Goal: Use online tool/utility: Utilize a website feature to perform a specific function

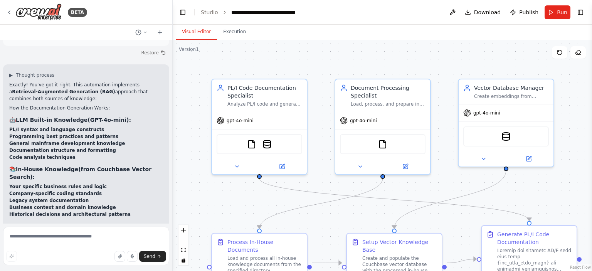
scroll to position [3039, 0]
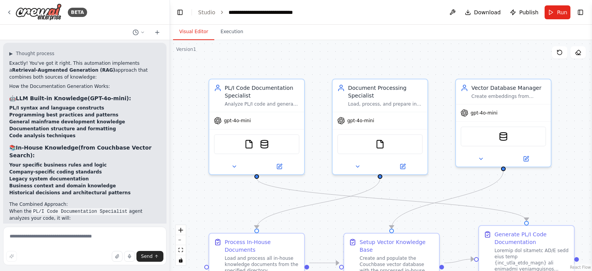
click at [170, 218] on div at bounding box center [168, 135] width 3 height 271
drag, startPoint x: 169, startPoint y: 187, endPoint x: 188, endPoint y: 185, distance: 19.0
click at [188, 185] on div "BETA I want to create an agent which does following: (1). Connects to mainframe…" at bounding box center [296, 135] width 592 height 271
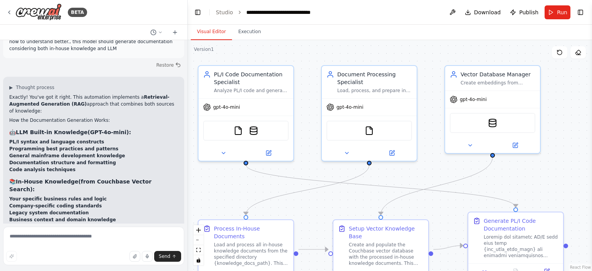
drag, startPoint x: 187, startPoint y: 145, endPoint x: 159, endPoint y: 132, distance: 31.0
click at [188, 132] on div ".deletable-edge-delete-btn { width: 20px; height: 20px; border: 0px solid #ffff…" at bounding box center [390, 155] width 404 height 231
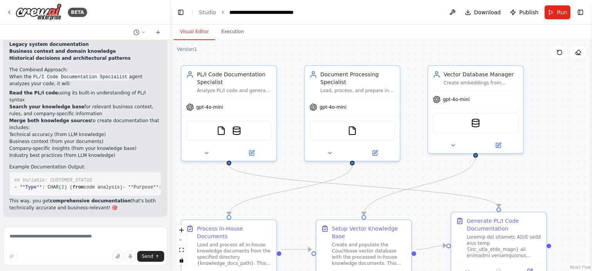
drag, startPoint x: 187, startPoint y: 146, endPoint x: 144, endPoint y: 143, distance: 43.3
click at [168, 143] on div at bounding box center [169, 135] width 3 height 271
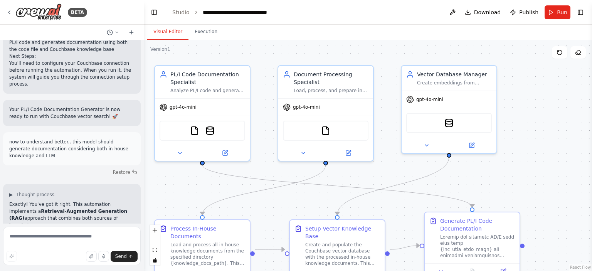
scroll to position [3279, 0]
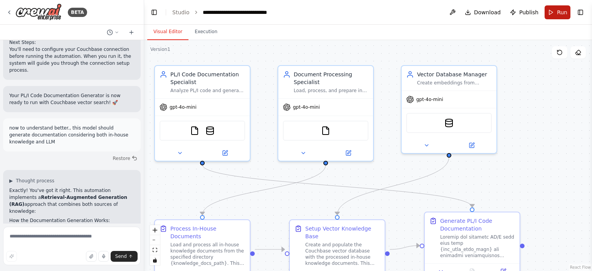
click at [554, 13] on button "Run" at bounding box center [557, 12] width 26 height 14
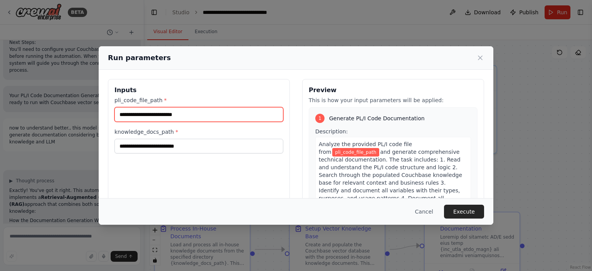
click at [190, 116] on input "pli_code_file_path *" at bounding box center [198, 114] width 169 height 15
paste input "**********"
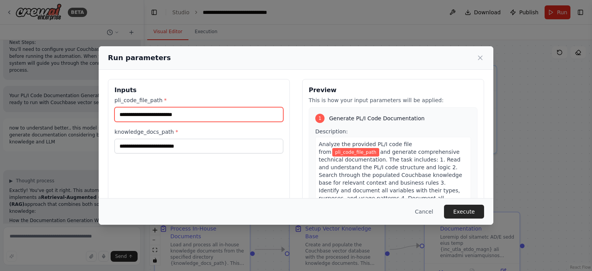
type input "**********"
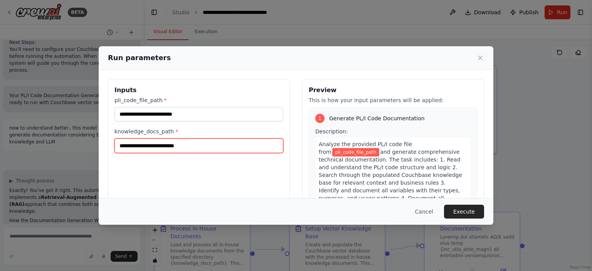
click at [153, 149] on input "knowledge_docs_path *" at bounding box center [198, 145] width 169 height 15
paste input "**********"
type input "**********"
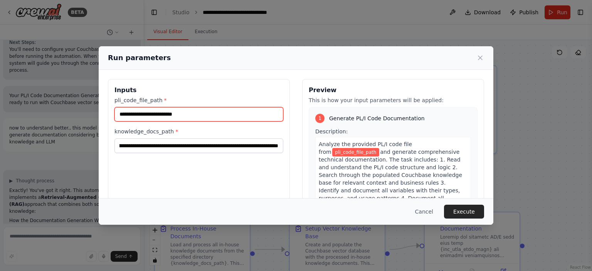
click at [190, 115] on input "pli_code_file_path *" at bounding box center [198, 114] width 169 height 15
paste input "**********"
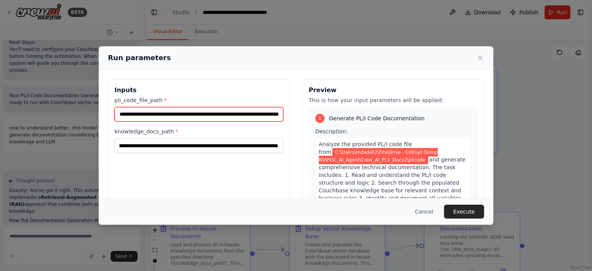
scroll to position [0, 61]
type input "**********"
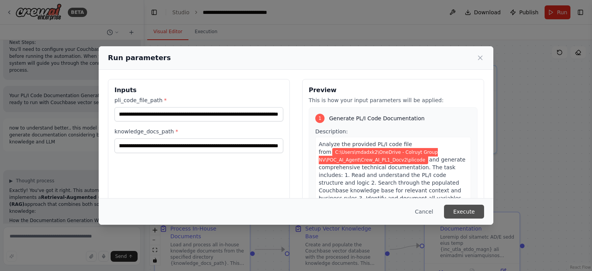
click at [463, 210] on button "Execute" at bounding box center [464, 212] width 40 height 14
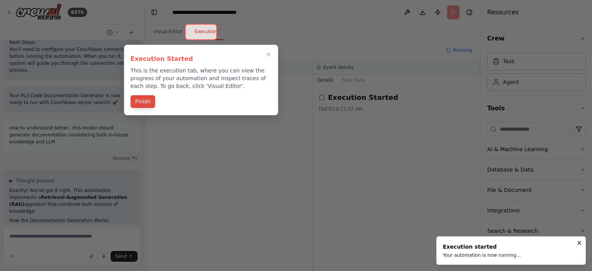
click at [141, 101] on button "Finish" at bounding box center [143, 101] width 25 height 13
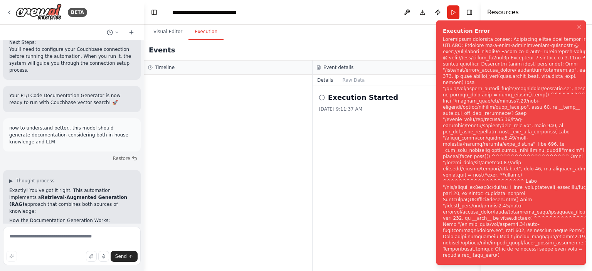
click at [477, 168] on div "Notifications (F8)" at bounding box center [521, 147] width 156 height 222
click at [368, 159] on div "Execution Started [DATE] 9:11:37 AM" at bounding box center [396, 178] width 168 height 185
click at [579, 30] on icon "Notifications (F8)" at bounding box center [579, 27] width 6 height 6
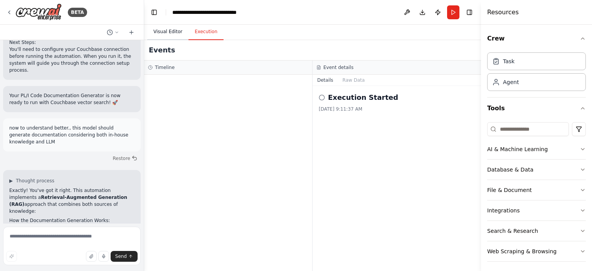
click at [169, 30] on button "Visual Editor" at bounding box center [167, 32] width 41 height 16
click at [197, 33] on button "Execution" at bounding box center [205, 32] width 35 height 16
click at [344, 78] on button "Raw Data" at bounding box center [354, 80] width 32 height 11
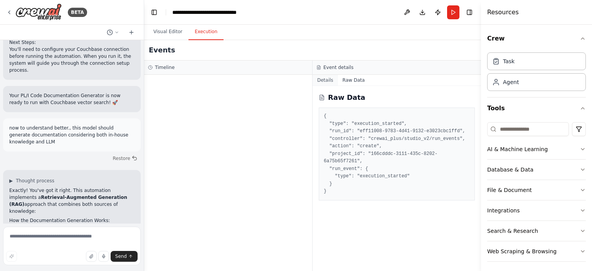
click at [326, 78] on button "Details" at bounding box center [324, 80] width 25 height 11
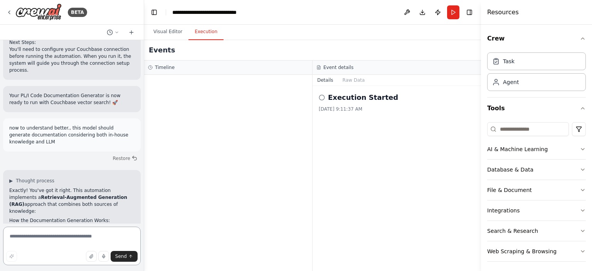
click at [44, 242] on textarea at bounding box center [72, 246] width 138 height 39
click at [172, 27] on button "Visual Editor" at bounding box center [167, 32] width 41 height 16
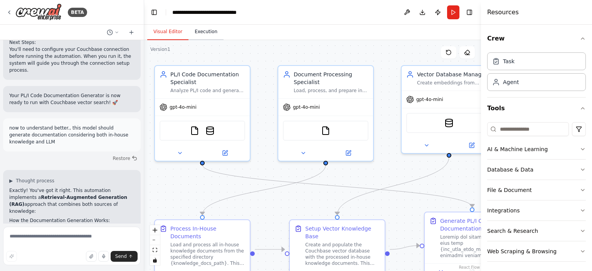
click at [195, 34] on button "Execution" at bounding box center [205, 32] width 35 height 16
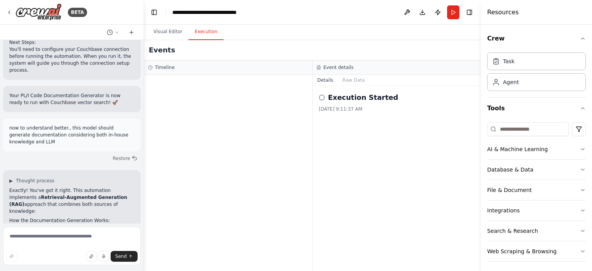
click at [321, 99] on icon at bounding box center [322, 97] width 6 height 6
click at [256, 159] on div at bounding box center [228, 173] width 168 height 196
click at [401, 190] on div "Execution Started [DATE] 9:11:37 AM" at bounding box center [396, 178] width 168 height 185
click at [195, 65] on div "Timeline" at bounding box center [228, 67] width 160 height 6
click at [331, 76] on button "Details" at bounding box center [324, 80] width 25 height 11
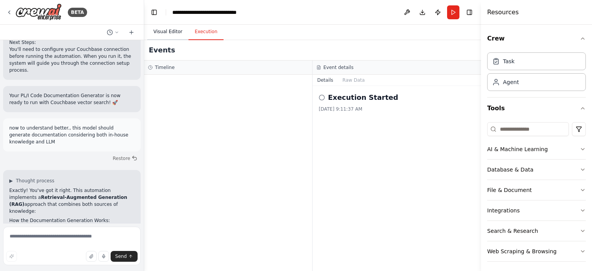
click at [167, 33] on button "Visual Editor" at bounding box center [167, 32] width 41 height 16
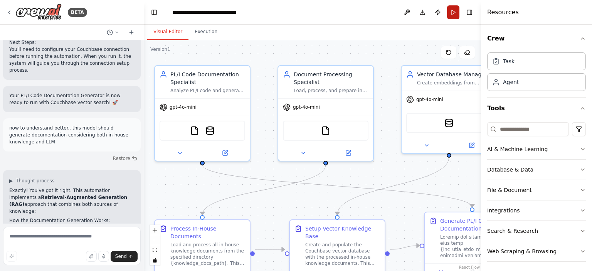
click at [449, 18] on button "Run" at bounding box center [453, 12] width 12 height 14
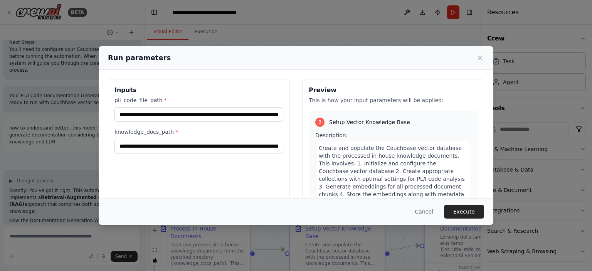
scroll to position [609, 0]
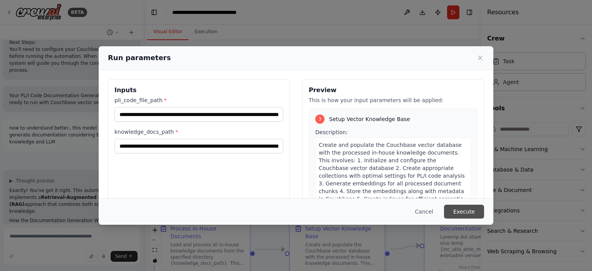
click at [457, 214] on button "Execute" at bounding box center [464, 212] width 40 height 14
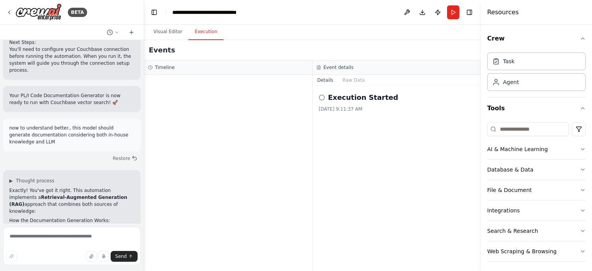
click at [249, 137] on div at bounding box center [228, 173] width 168 height 196
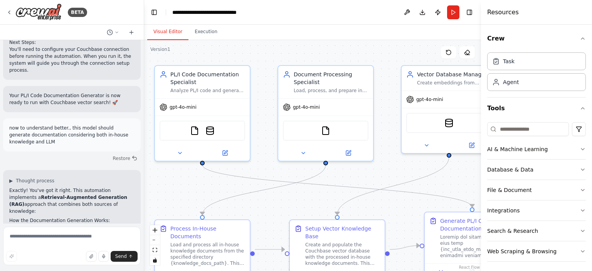
click at [172, 36] on button "Visual Editor" at bounding box center [167, 32] width 41 height 16
click at [201, 35] on button "Execution" at bounding box center [205, 32] width 35 height 16
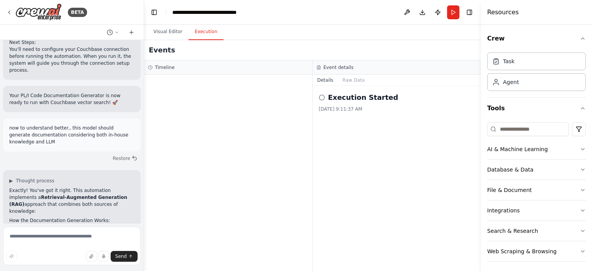
scroll to position [3279, 0]
